Goal: Task Accomplishment & Management: Use online tool/utility

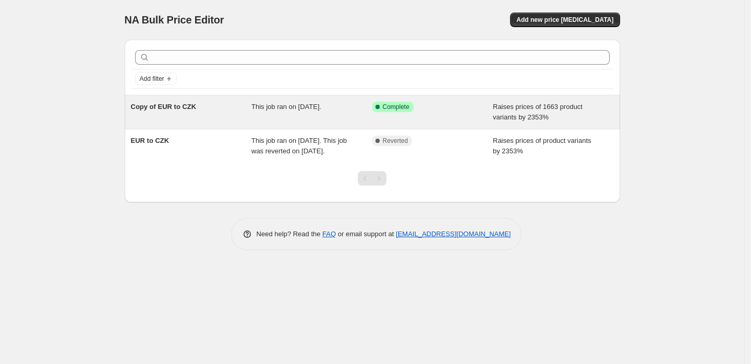
click at [227, 112] on div "Copy of EUR to CZK" at bounding box center [191, 112] width 121 height 21
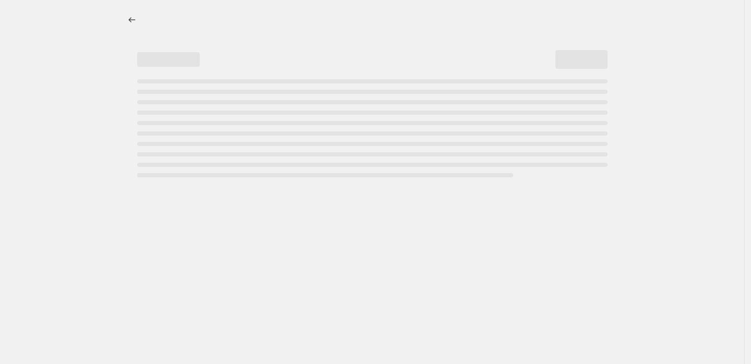
select select "percentage"
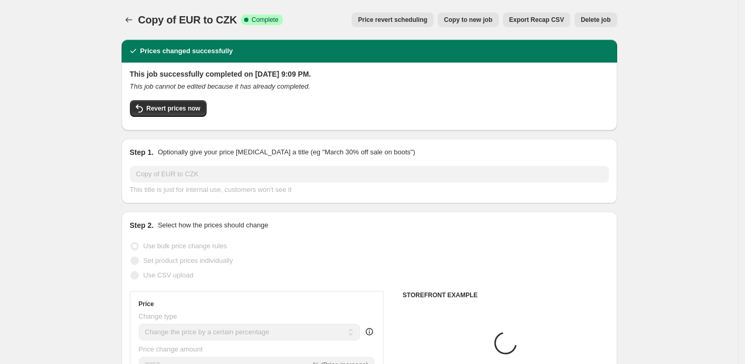
select select "tag"
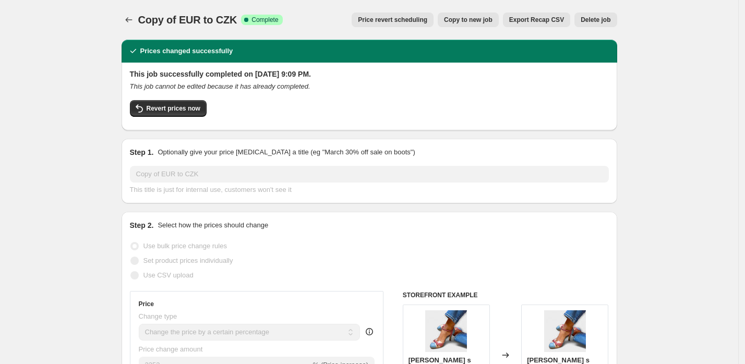
click at [481, 19] on span "Copy to new job" at bounding box center [468, 20] width 49 height 8
select select "percentage"
select select "tag"
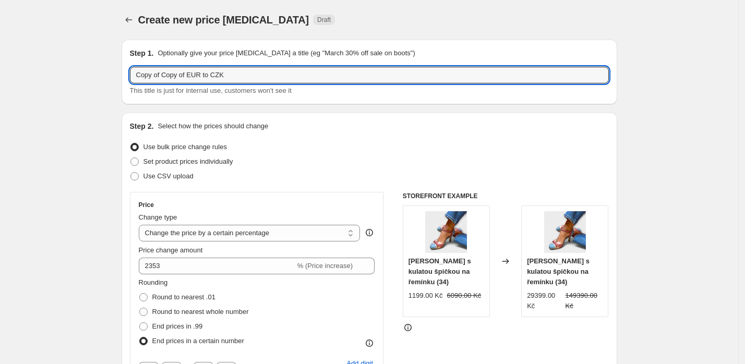
drag, startPoint x: 190, startPoint y: 74, endPoint x: 99, endPoint y: 74, distance: 91.8
click at [241, 68] on input "EUR to CZK" at bounding box center [369, 75] width 479 height 17
click at [237, 70] on input "EUR to CZK" at bounding box center [369, 75] width 479 height 17
type input "EUR to CZK // Sveter // Swimwear"
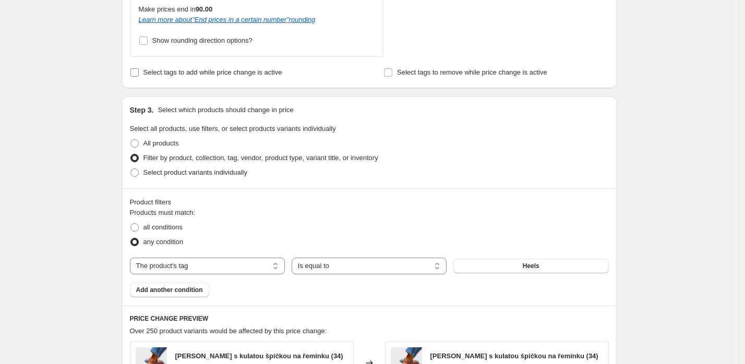
scroll to position [729, 0]
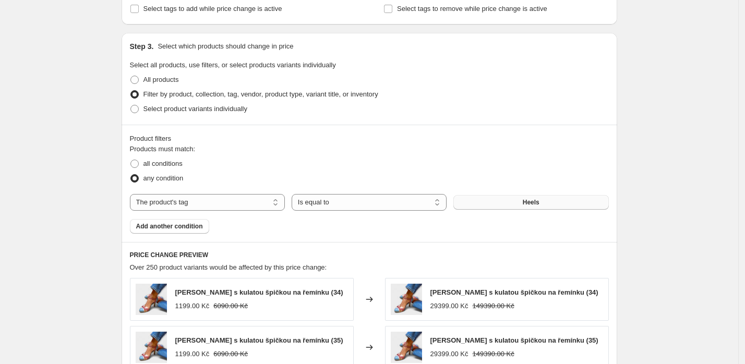
click at [497, 202] on button "Heels" at bounding box center [530, 202] width 155 height 15
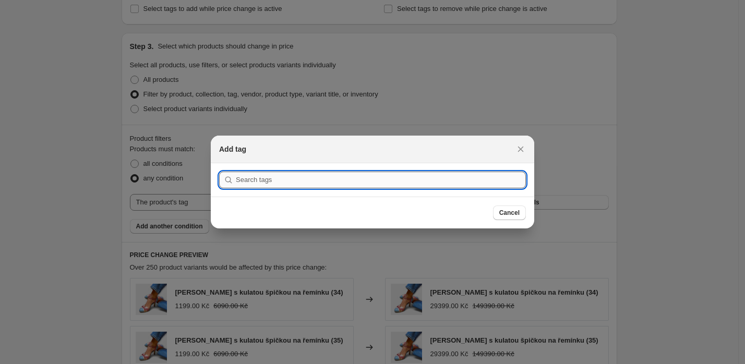
click at [427, 177] on input ":r4s:" at bounding box center [381, 180] width 290 height 17
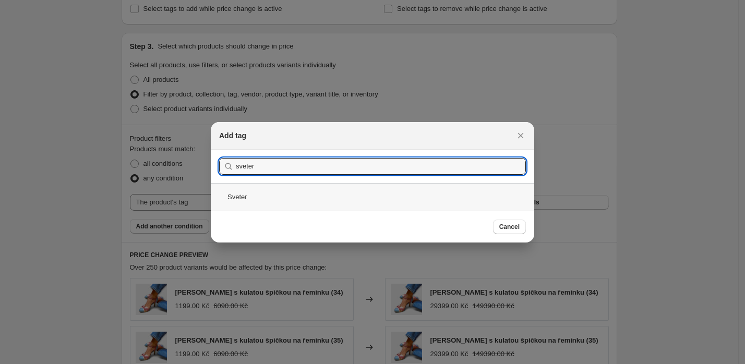
type input "sveter"
click at [367, 193] on div "Sveter" at bounding box center [373, 197] width 324 height 28
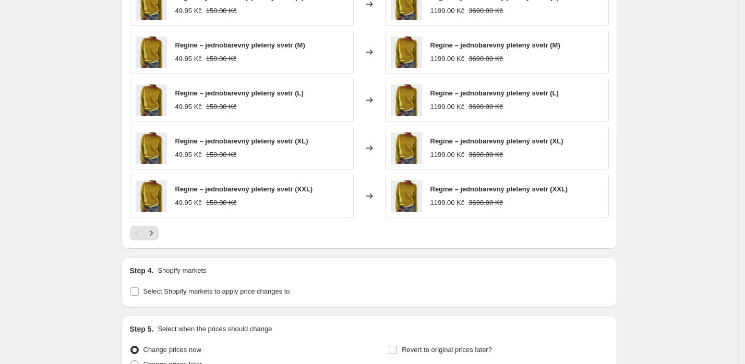
scroll to position [1125, 0]
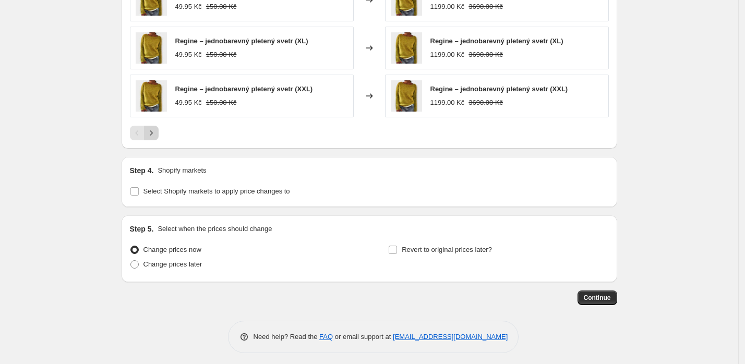
click at [157, 130] on icon "Next" at bounding box center [151, 133] width 10 height 10
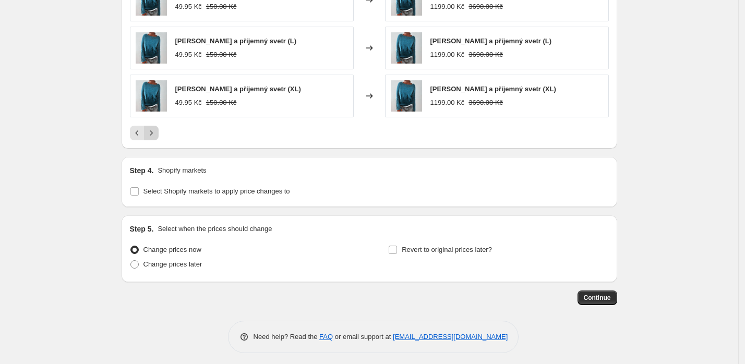
click at [157, 130] on icon "Next" at bounding box center [151, 133] width 10 height 10
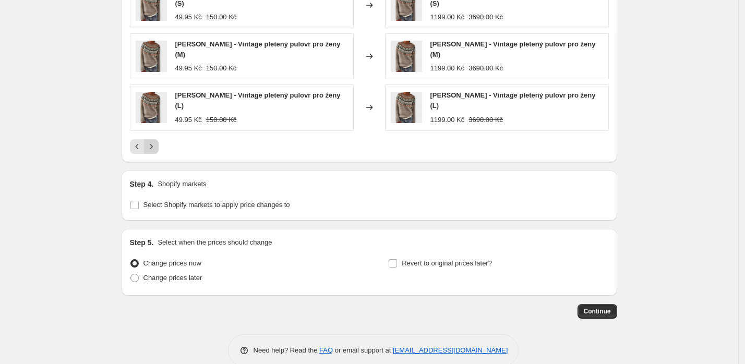
click at [157, 141] on icon "Next" at bounding box center [151, 146] width 10 height 10
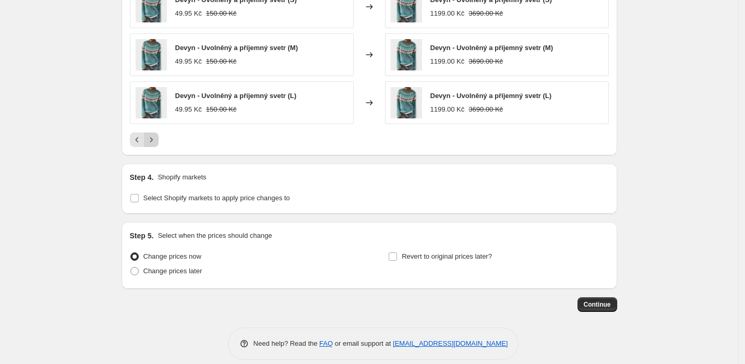
click at [157, 135] on icon "Next" at bounding box center [151, 140] width 10 height 10
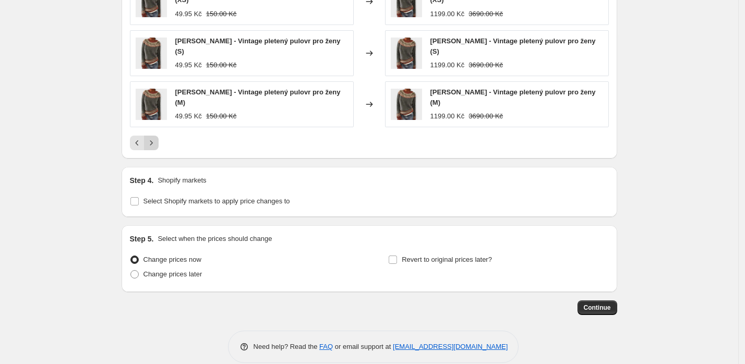
click at [157, 138] on icon "Next" at bounding box center [151, 143] width 10 height 10
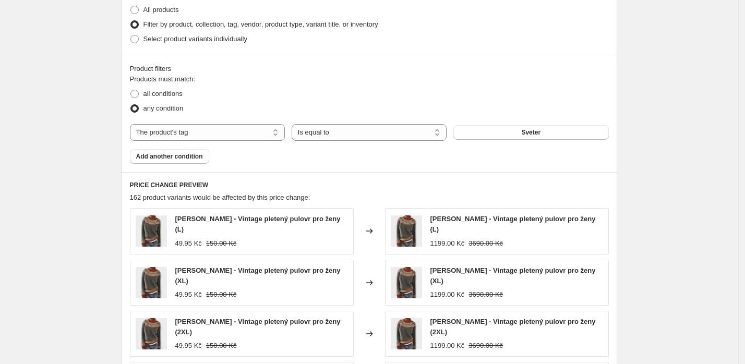
scroll to position [754, 0]
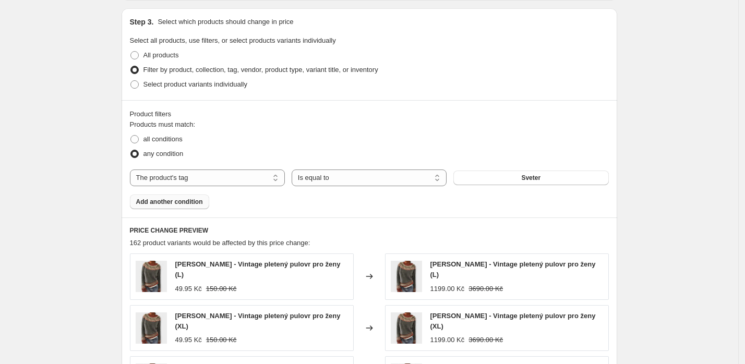
click at [177, 206] on button "Add another condition" at bounding box center [169, 202] width 79 height 15
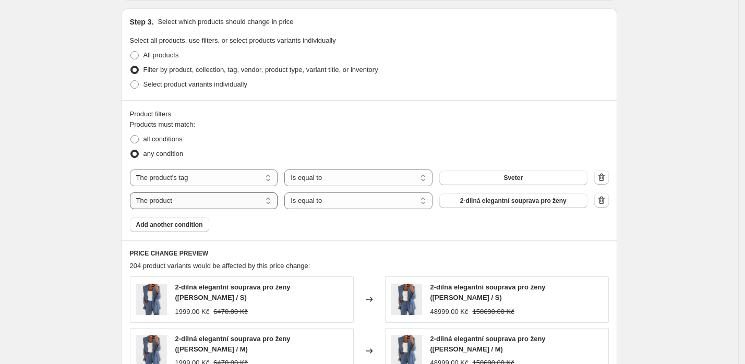
click at [246, 201] on select "The product The product's collection The product's tag The product's vendor The…" at bounding box center [204, 201] width 148 height 17
select select "tag"
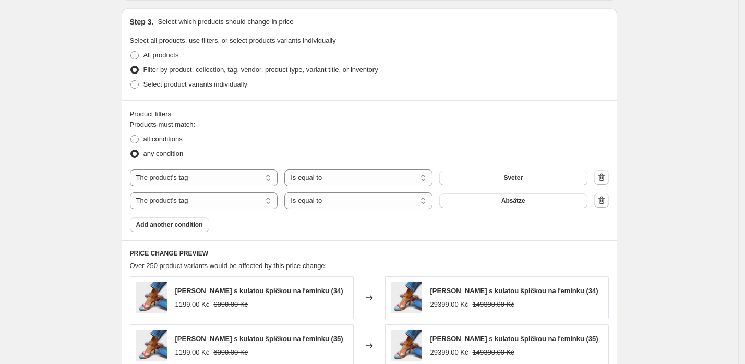
click at [515, 199] on span "Absätze" at bounding box center [513, 201] width 24 height 8
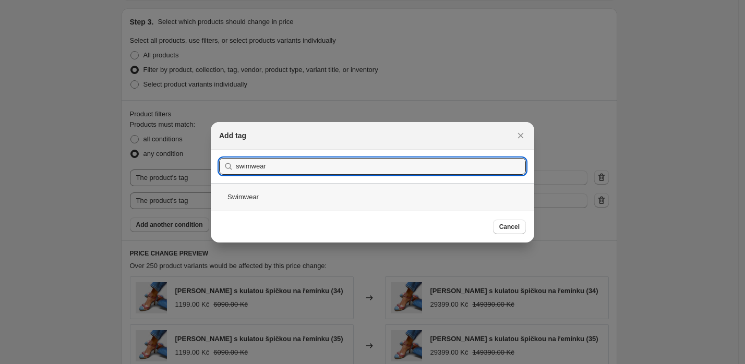
type input "swimwear"
click at [243, 201] on div "Swimwear" at bounding box center [373, 197] width 324 height 28
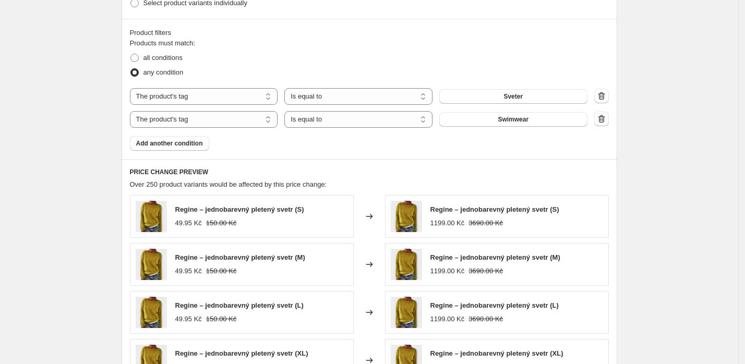
scroll to position [1148, 0]
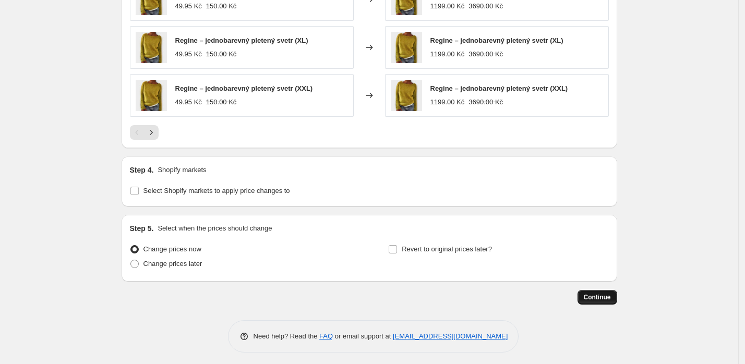
click at [614, 294] on button "Continue" at bounding box center [598, 297] width 40 height 15
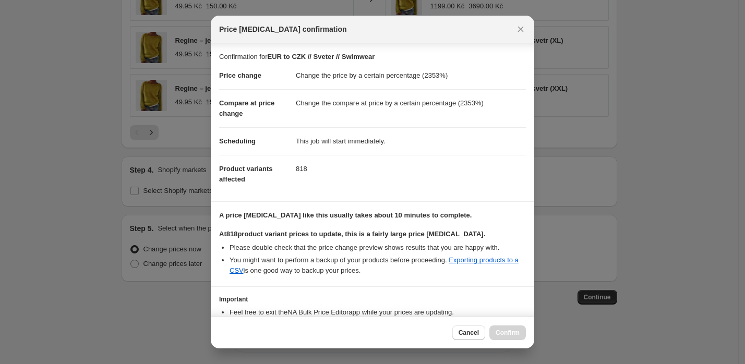
scroll to position [66, 0]
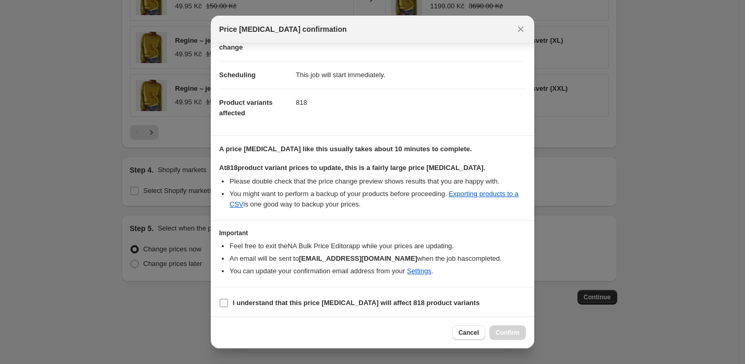
click at [234, 300] on b "I understand that this price [MEDICAL_DATA] will affect 818 product variants" at bounding box center [356, 303] width 247 height 8
click at [228, 300] on input "I understand that this price [MEDICAL_DATA] will affect 818 product variants" at bounding box center [224, 303] width 8 height 8
checkbox input "true"
click at [510, 335] on span "Confirm" at bounding box center [508, 333] width 24 height 8
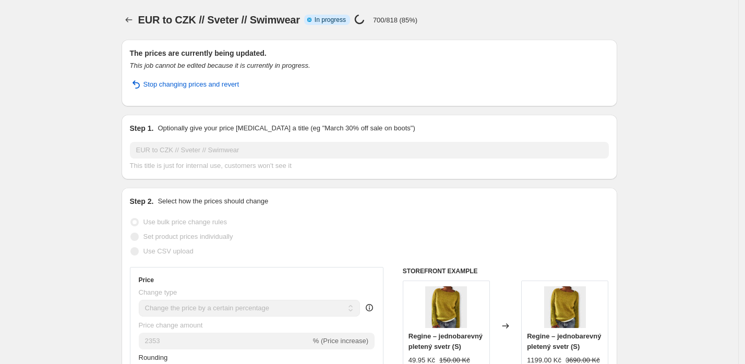
select select "percentage"
select select "tag"
